Goal: Transaction & Acquisition: Purchase product/service

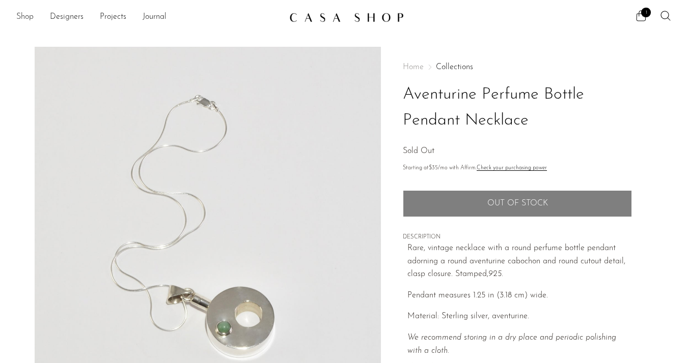
click at [30, 19] on link "Shop" at bounding box center [24, 17] width 17 height 13
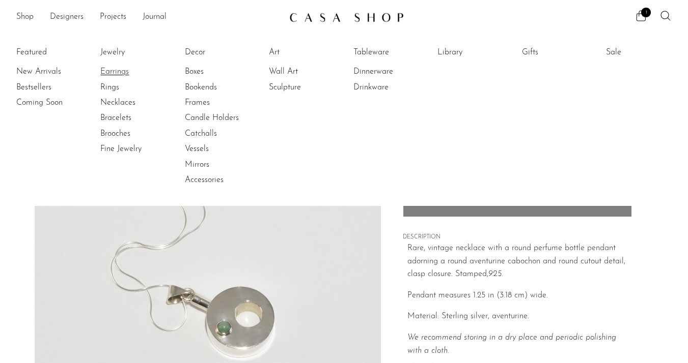
click at [124, 68] on link "Earrings" at bounding box center [138, 71] width 76 height 11
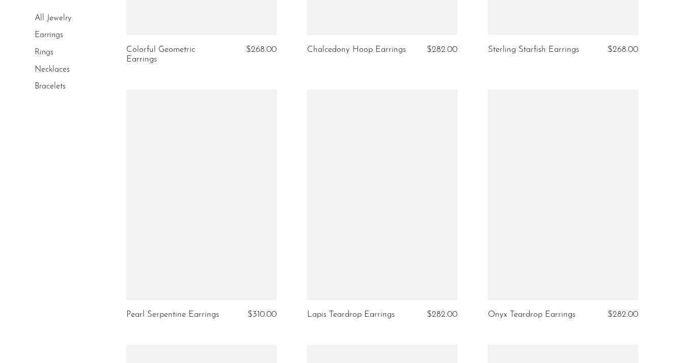
scroll to position [1054, 0]
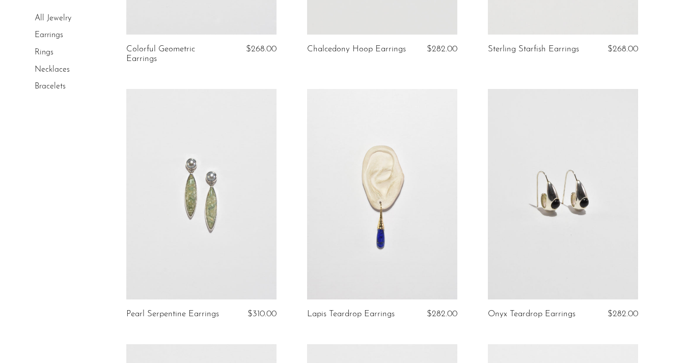
click at [545, 239] on link at bounding box center [563, 194] width 150 height 210
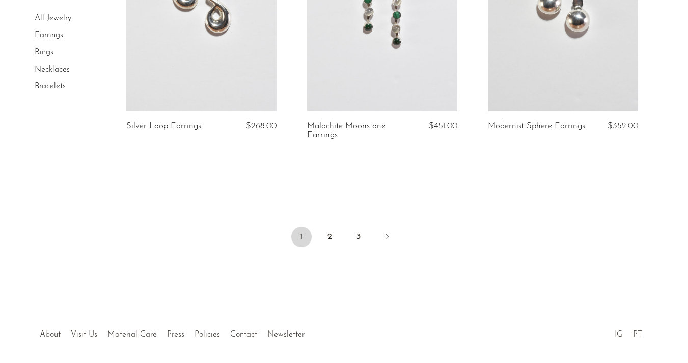
scroll to position [3027, 0]
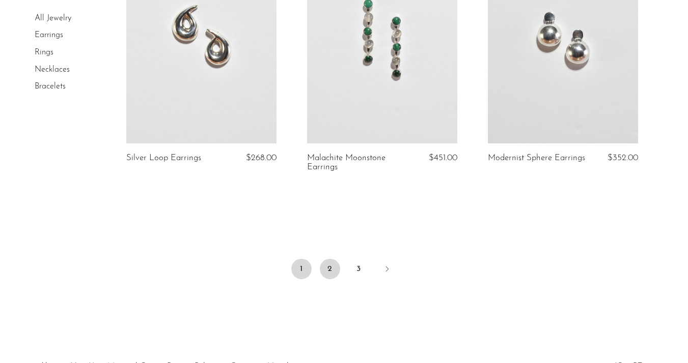
click at [333, 265] on link "2" at bounding box center [330, 269] width 20 height 20
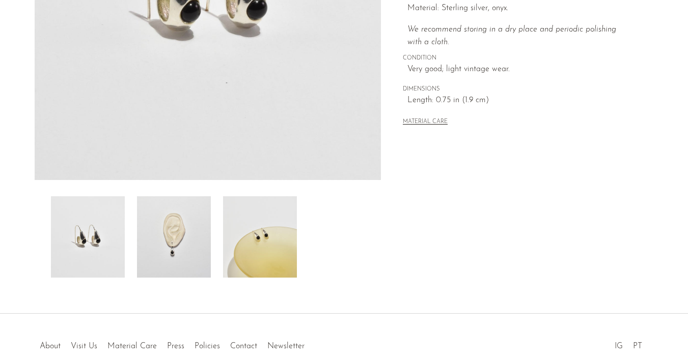
scroll to position [299, 0]
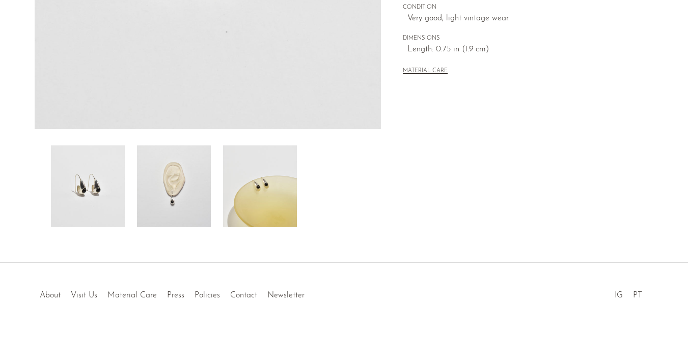
click at [188, 196] on img at bounding box center [174, 186] width 74 height 81
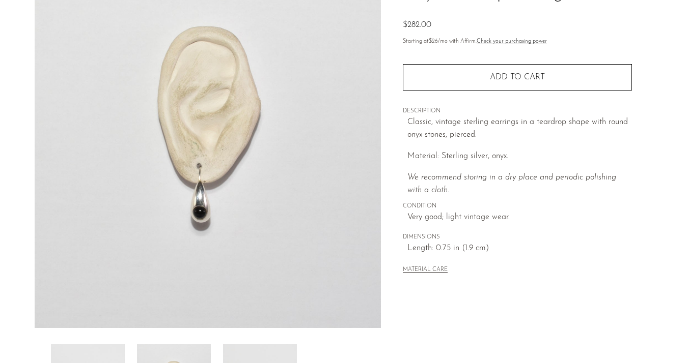
scroll to position [96, 0]
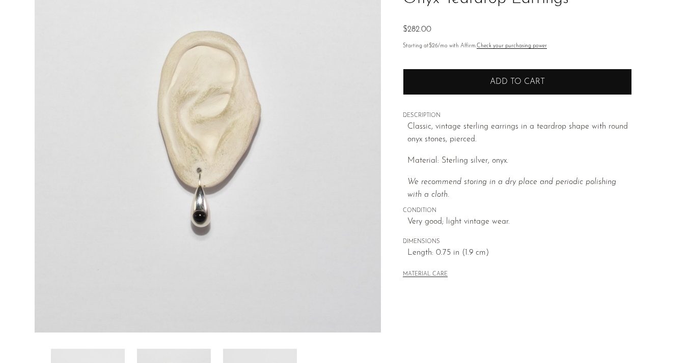
click at [485, 87] on button "Add to cart" at bounding box center [517, 82] width 229 height 26
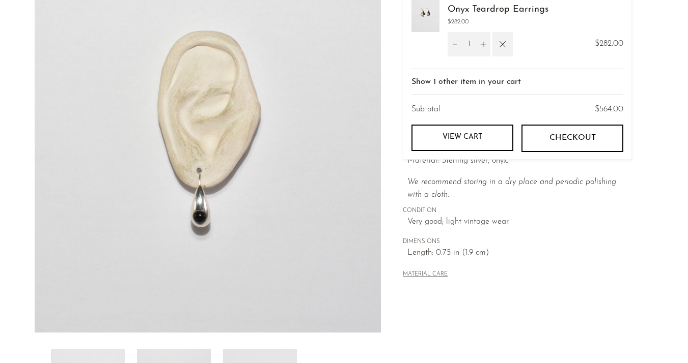
click at [469, 192] on p "We recommend storing in a dry place and periodic polishing with a cloth." at bounding box center [519, 189] width 224 height 26
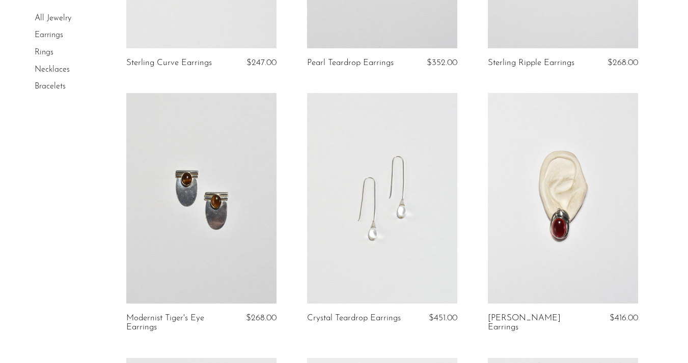
scroll to position [1832, 0]
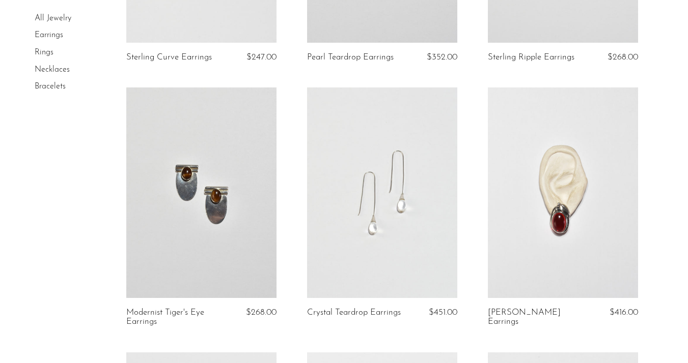
click at [373, 213] on link at bounding box center [382, 193] width 150 height 210
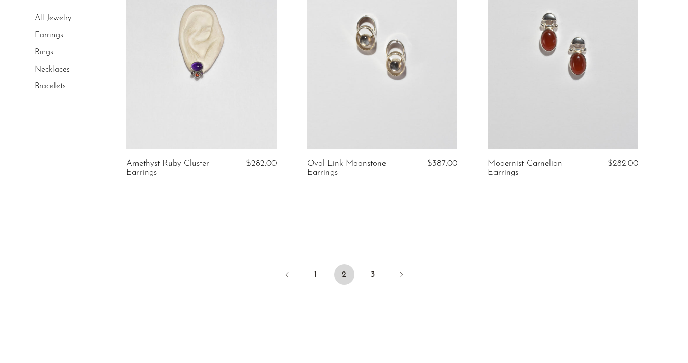
scroll to position [3056, 0]
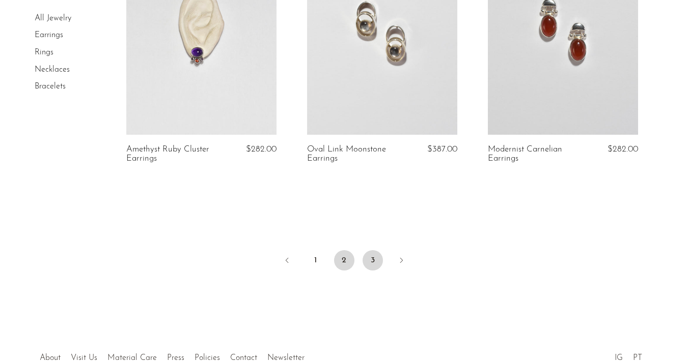
click at [369, 262] on link "3" at bounding box center [372, 260] width 20 height 20
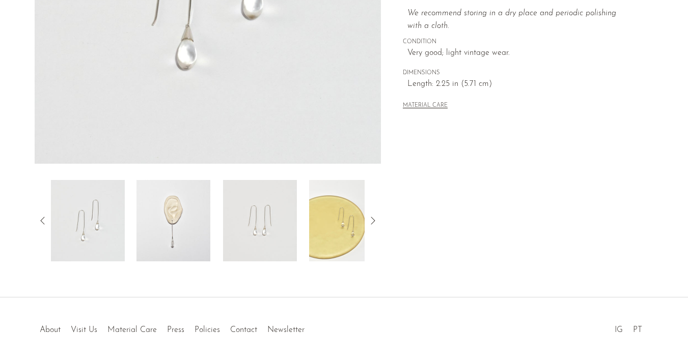
scroll to position [270, 0]
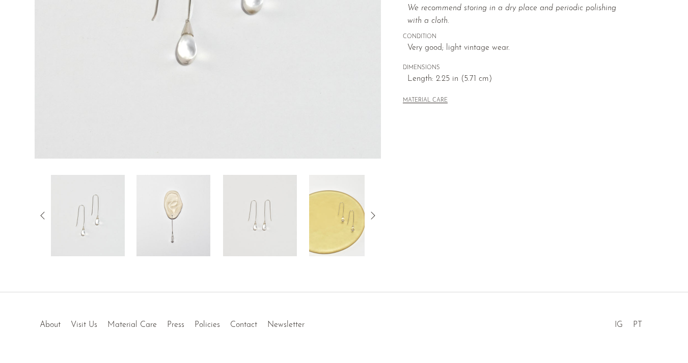
click at [177, 238] on img at bounding box center [173, 215] width 74 height 81
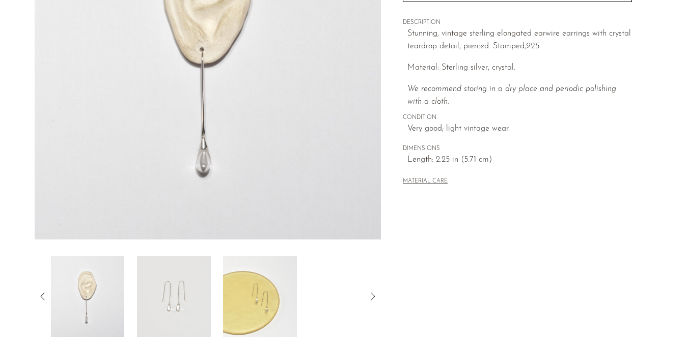
scroll to position [182, 0]
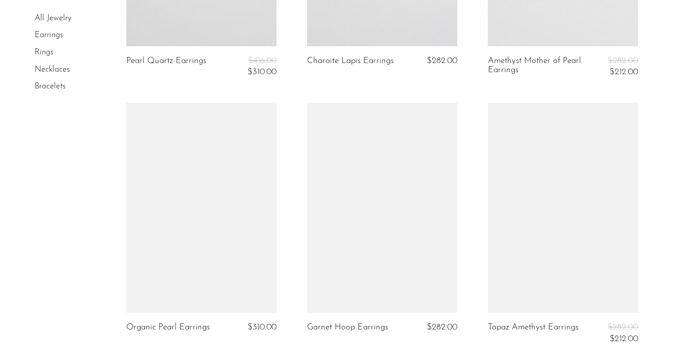
scroll to position [1070, 0]
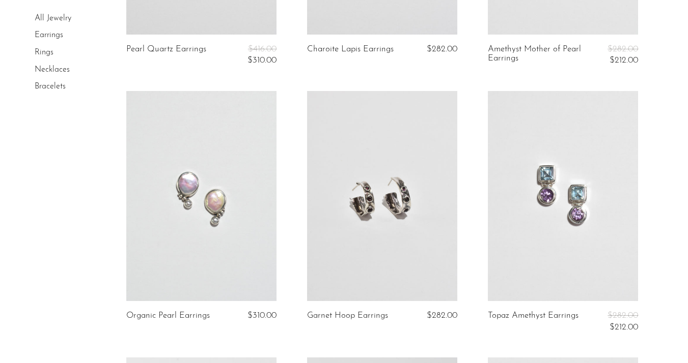
click at [367, 236] on link at bounding box center [382, 196] width 150 height 210
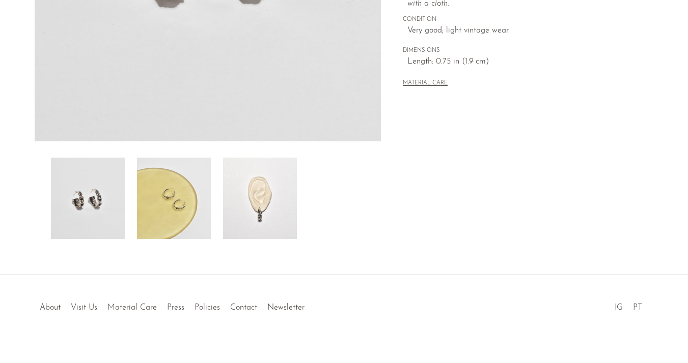
scroll to position [291, 0]
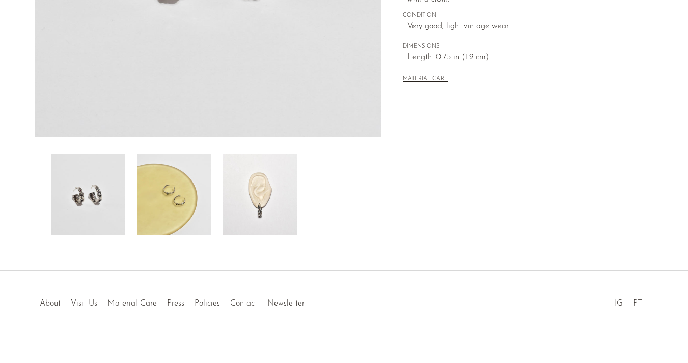
click at [260, 196] on img at bounding box center [260, 194] width 74 height 81
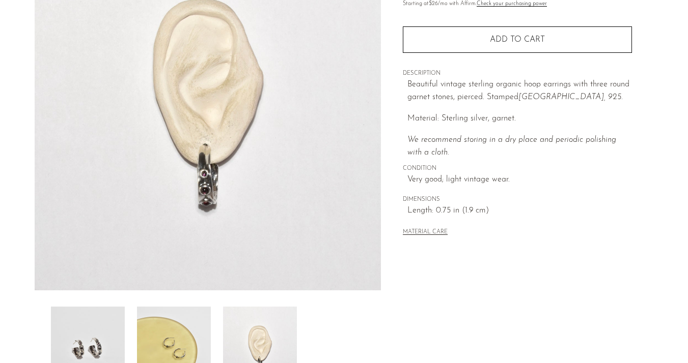
scroll to position [0, 0]
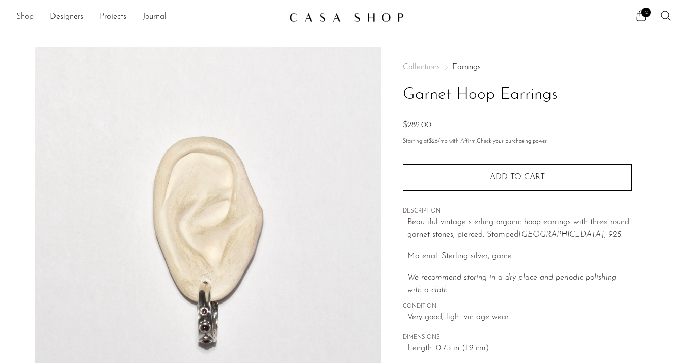
click at [18, 14] on link "Shop" at bounding box center [24, 17] width 17 height 13
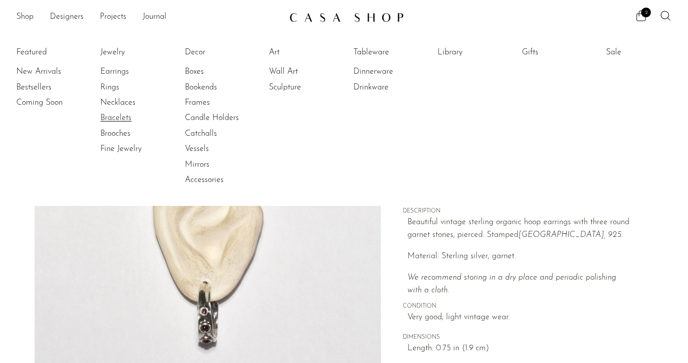
click at [121, 119] on link "Bracelets" at bounding box center [138, 117] width 76 height 11
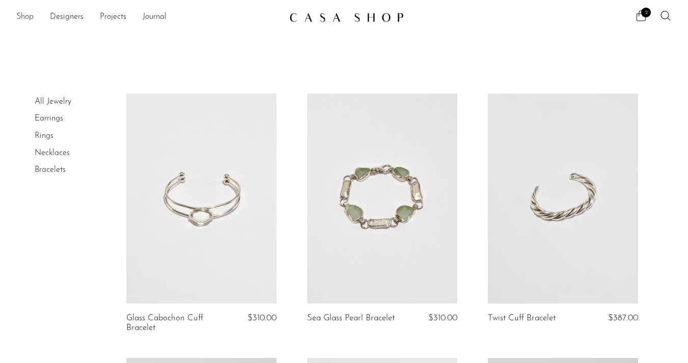
click at [31, 19] on link "Shop" at bounding box center [24, 17] width 17 height 13
click at [30, 19] on link "Shop" at bounding box center [24, 17] width 17 height 13
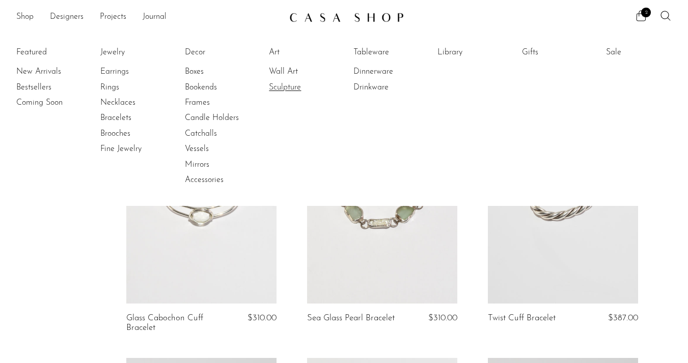
click at [291, 87] on link "Sculpture" at bounding box center [307, 87] width 76 height 11
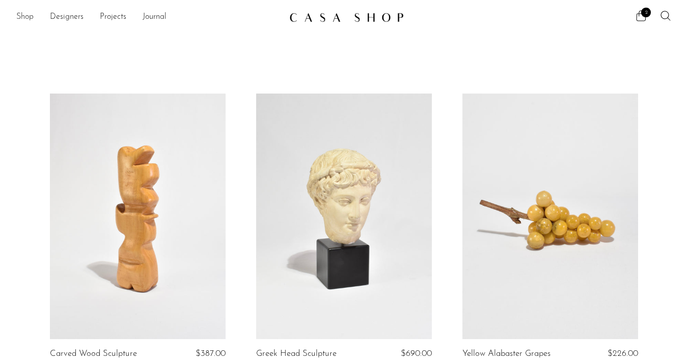
click at [27, 18] on link "Shop" at bounding box center [24, 17] width 17 height 13
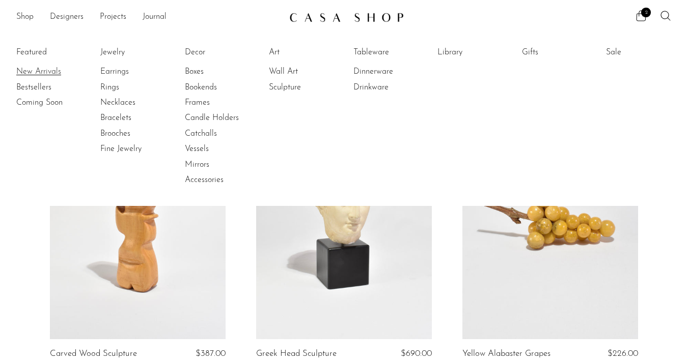
click at [37, 72] on link "New Arrivals" at bounding box center [54, 71] width 76 height 11
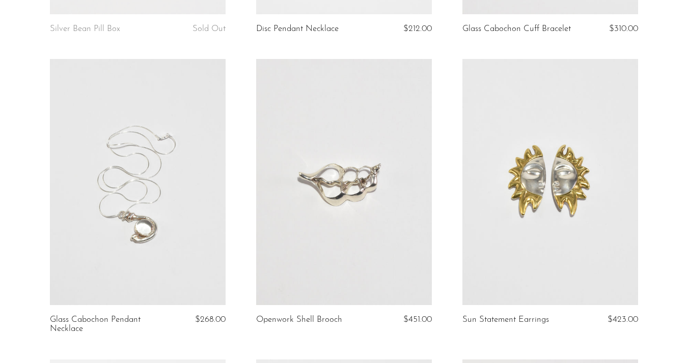
scroll to position [619, 0]
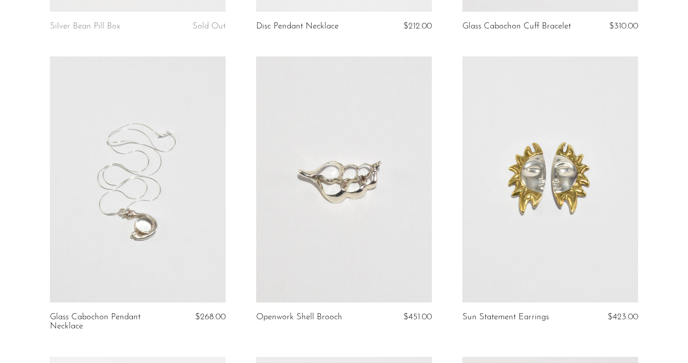
click at [191, 227] on link at bounding box center [138, 180] width 176 height 246
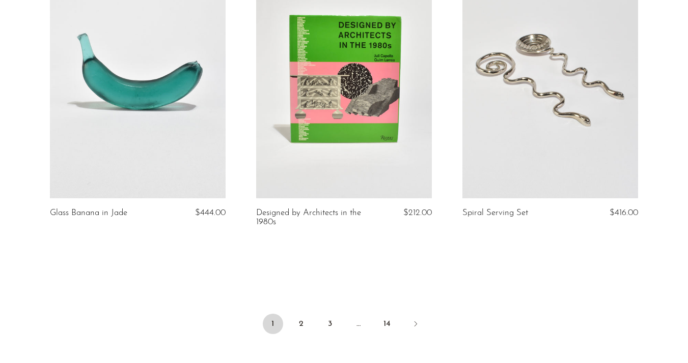
scroll to position [3352, 0]
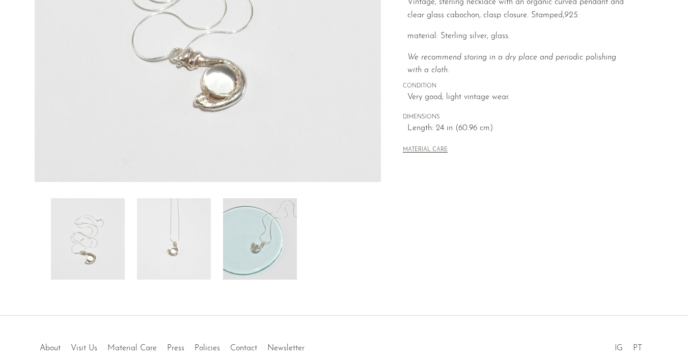
scroll to position [248, 0]
click at [212, 251] on div at bounding box center [208, 237] width 314 height 81
click at [187, 255] on img at bounding box center [174, 237] width 74 height 81
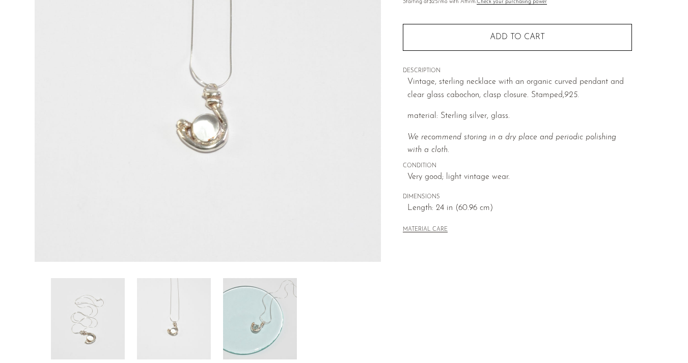
scroll to position [163, 0]
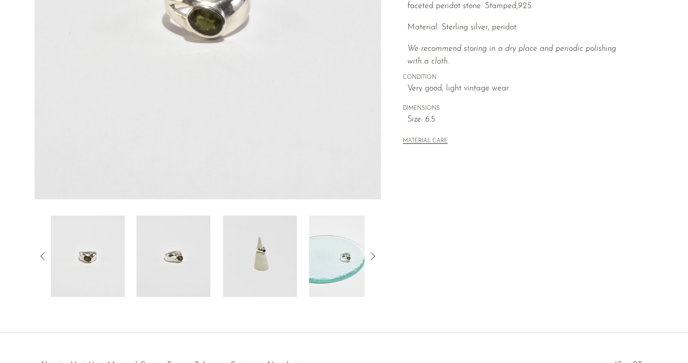
scroll to position [268, 0]
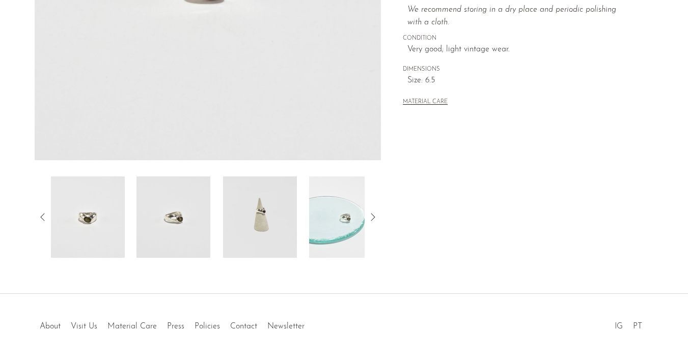
click at [272, 233] on img at bounding box center [260, 217] width 74 height 81
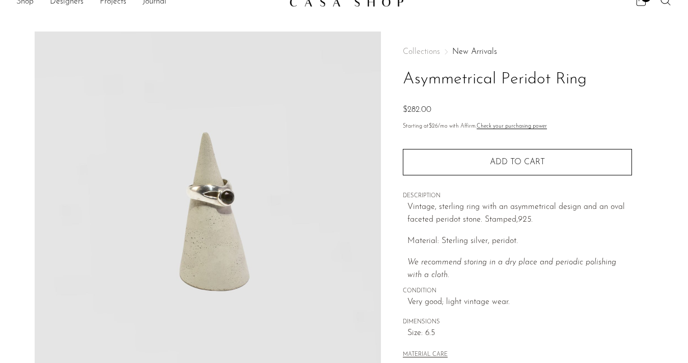
scroll to position [0, 0]
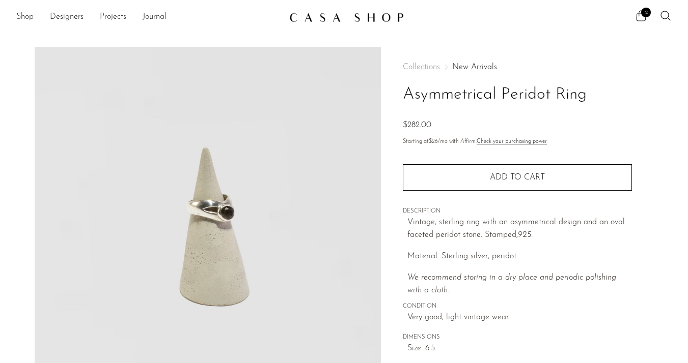
click at [641, 19] on icon at bounding box center [641, 16] width 12 height 12
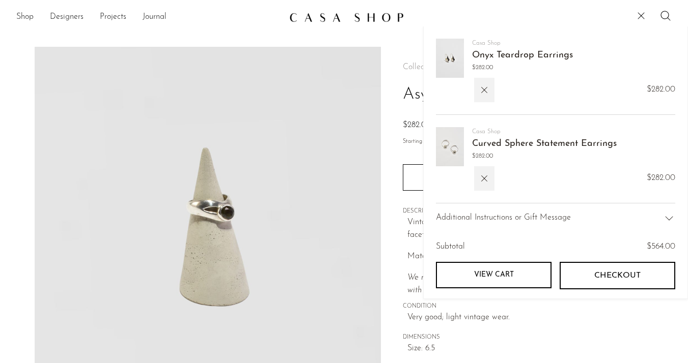
click at [448, 66] on img at bounding box center [450, 58] width 28 height 39
click at [484, 55] on link "Onyx Teardrop Earrings" at bounding box center [522, 55] width 101 height 9
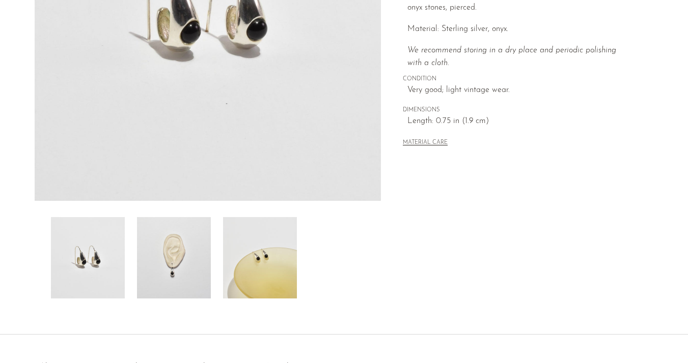
scroll to position [249, 0]
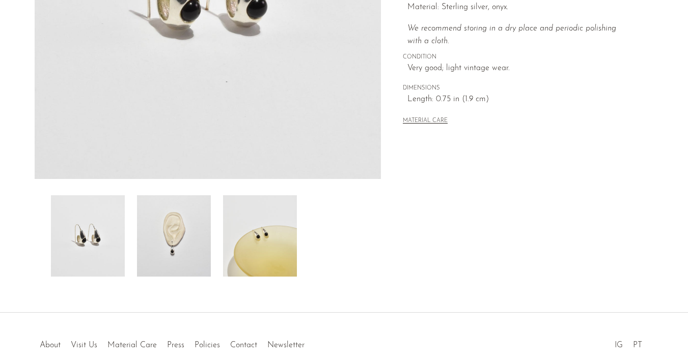
click at [181, 248] on img at bounding box center [174, 235] width 74 height 81
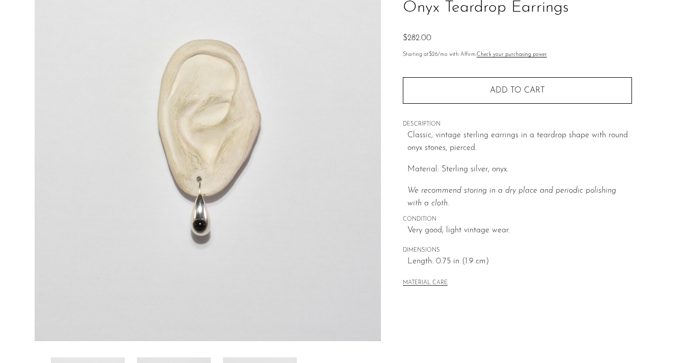
scroll to position [0, 0]
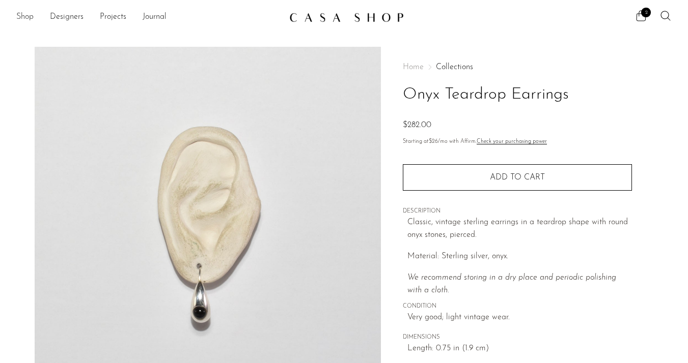
click at [23, 19] on link "Shop" at bounding box center [24, 17] width 17 height 13
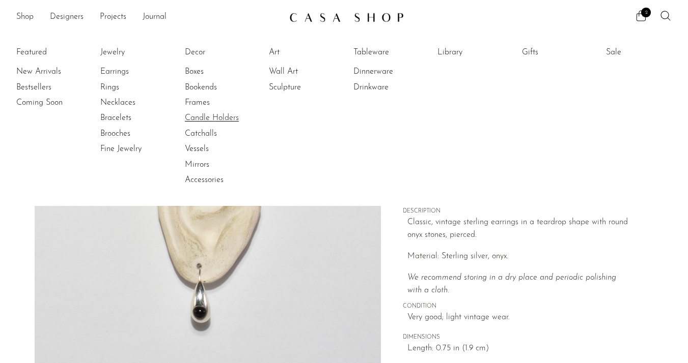
click at [206, 120] on link "Candle Holders" at bounding box center [223, 117] width 76 height 11
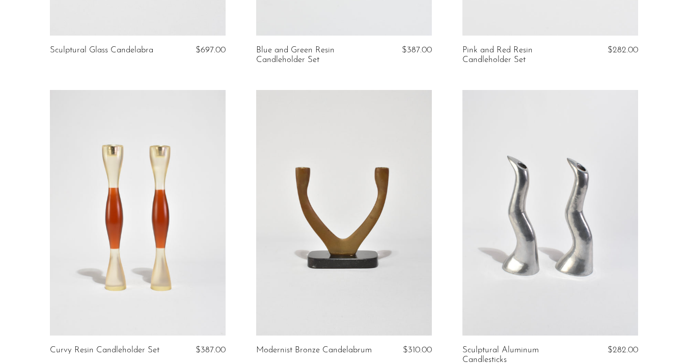
scroll to position [302, 0]
